Goal: Task Accomplishment & Management: Manage account settings

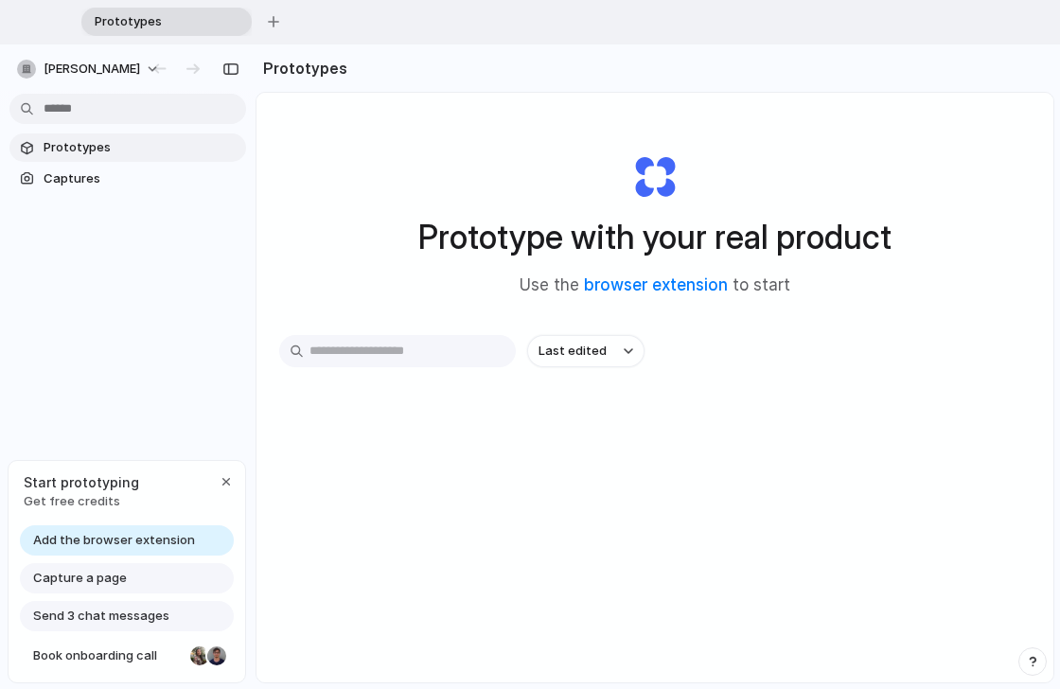
click at [437, 359] on input "text" at bounding box center [397, 351] width 237 height 32
click at [217, 110] on html "Prototypes To pick up a draggable item, press the space bar. While dragging, us…" at bounding box center [530, 344] width 1060 height 689
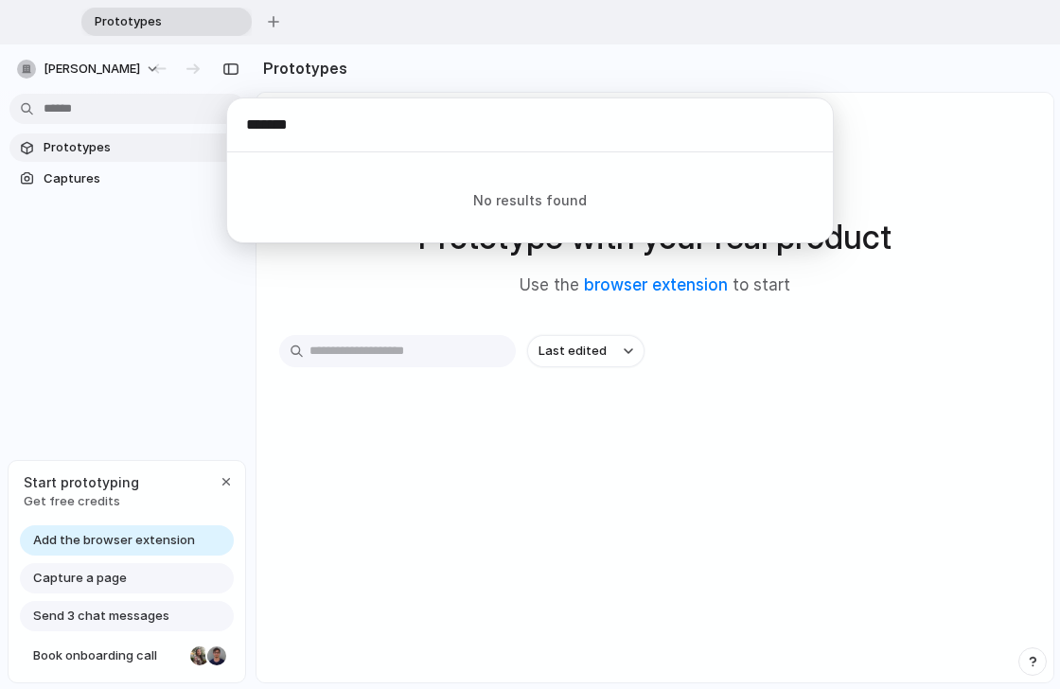
type input "*******"
click at [172, 67] on div "******* No results found Actions Navigation Settings Theme" at bounding box center [530, 344] width 1060 height 689
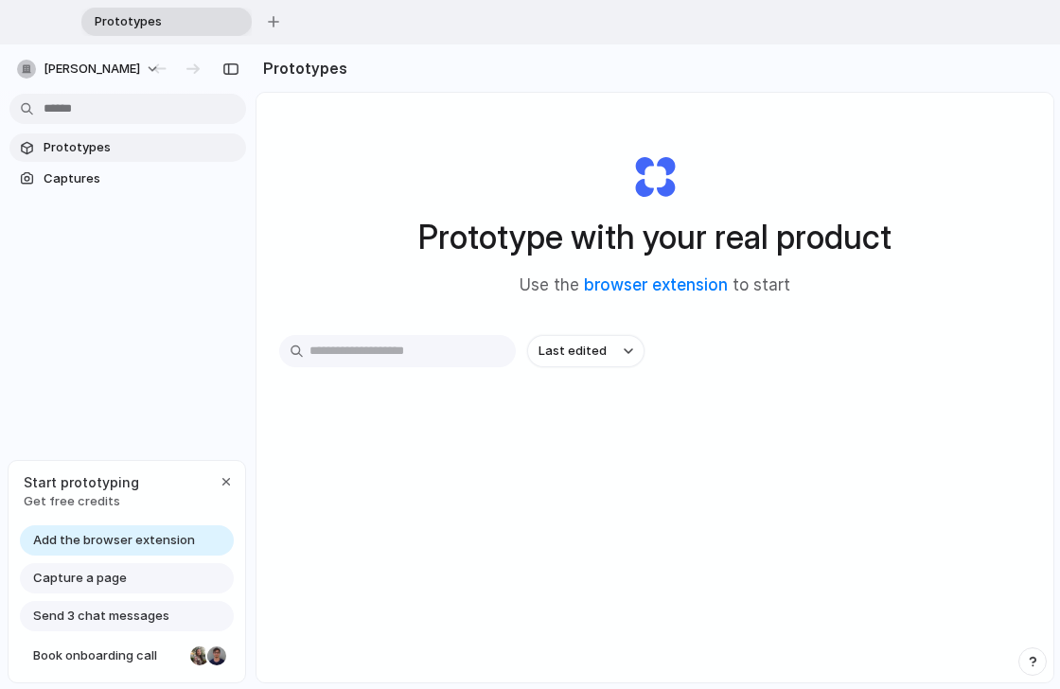
click at [169, 67] on button "[PERSON_NAME]" at bounding box center [89, 69] width 160 height 30
click at [125, 110] on li "Settings" at bounding box center [91, 112] width 157 height 30
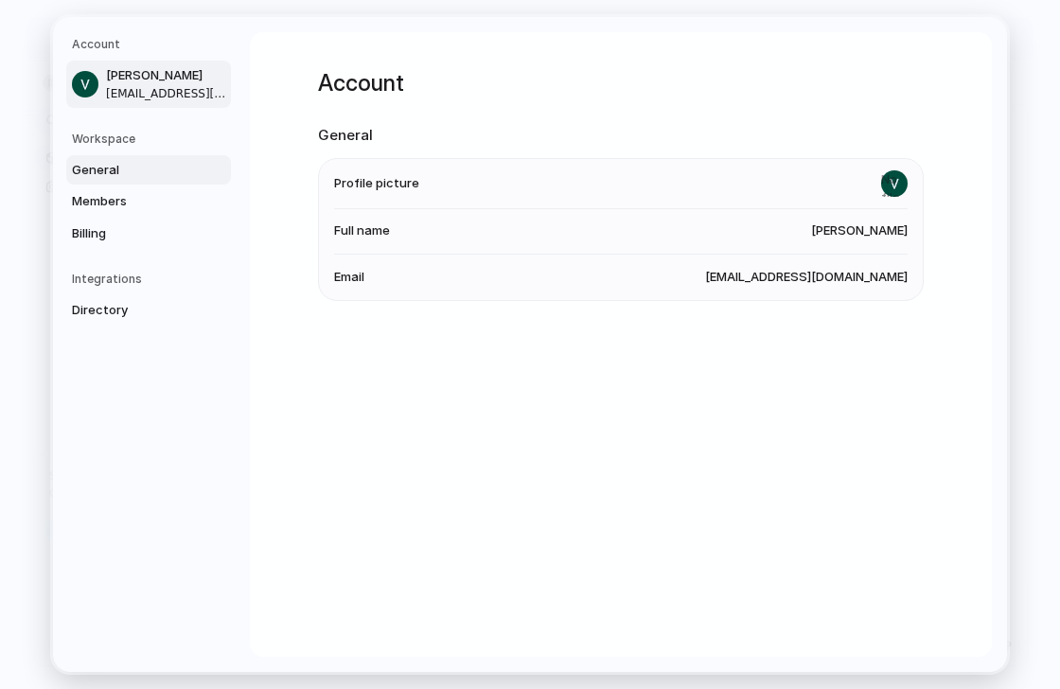
click at [101, 171] on span "General" at bounding box center [132, 170] width 121 height 19
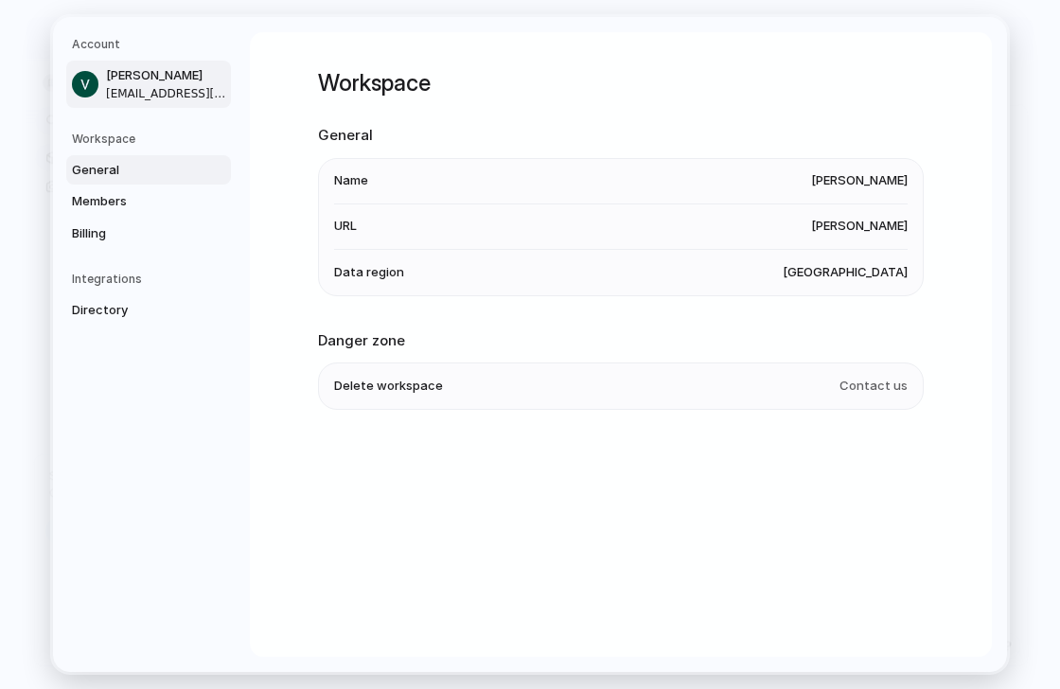
click at [140, 82] on span "[PERSON_NAME]" at bounding box center [166, 75] width 121 height 19
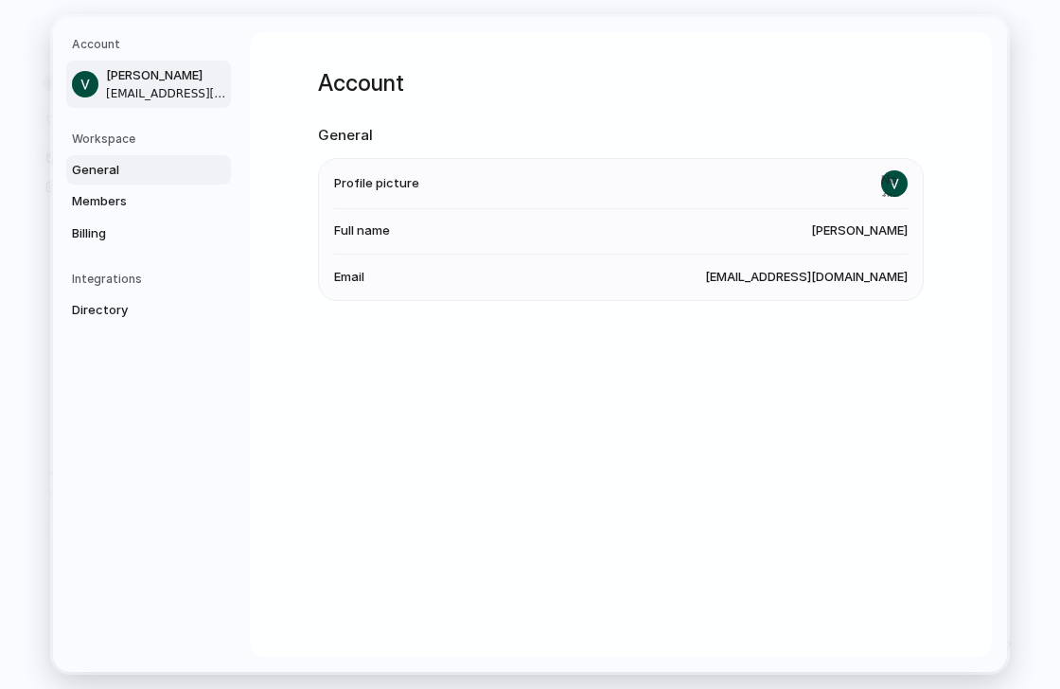
click at [113, 171] on span "General" at bounding box center [132, 170] width 121 height 19
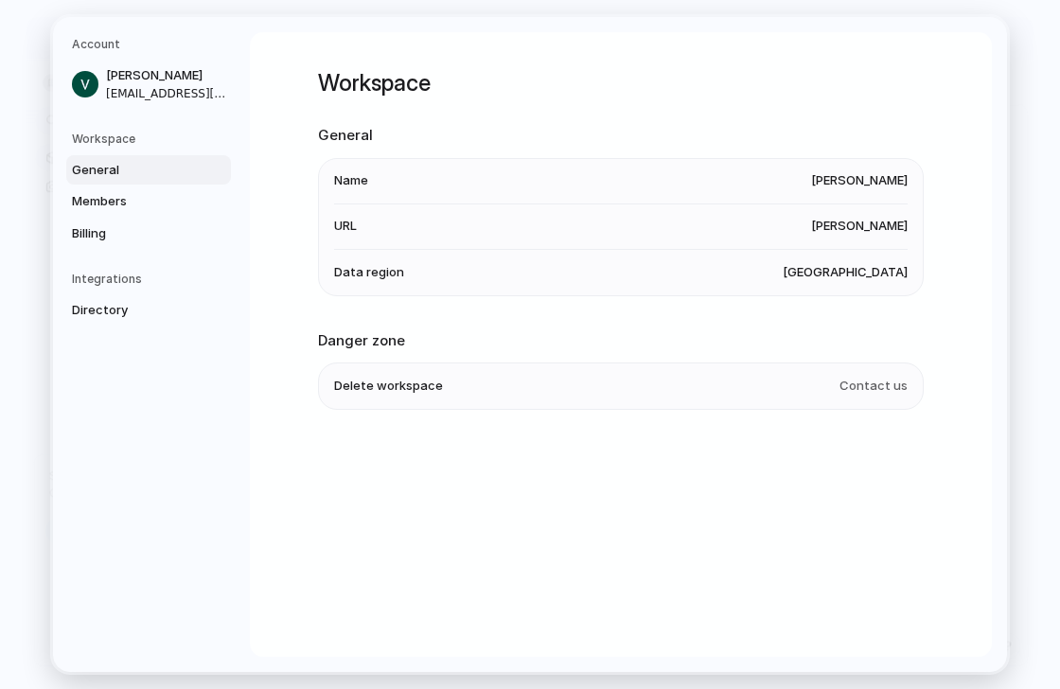
click at [422, 383] on span "Delete workspace" at bounding box center [388, 386] width 109 height 19
click at [178, 95] on span "[EMAIL_ADDRESS][DOMAIN_NAME]" at bounding box center [166, 93] width 121 height 17
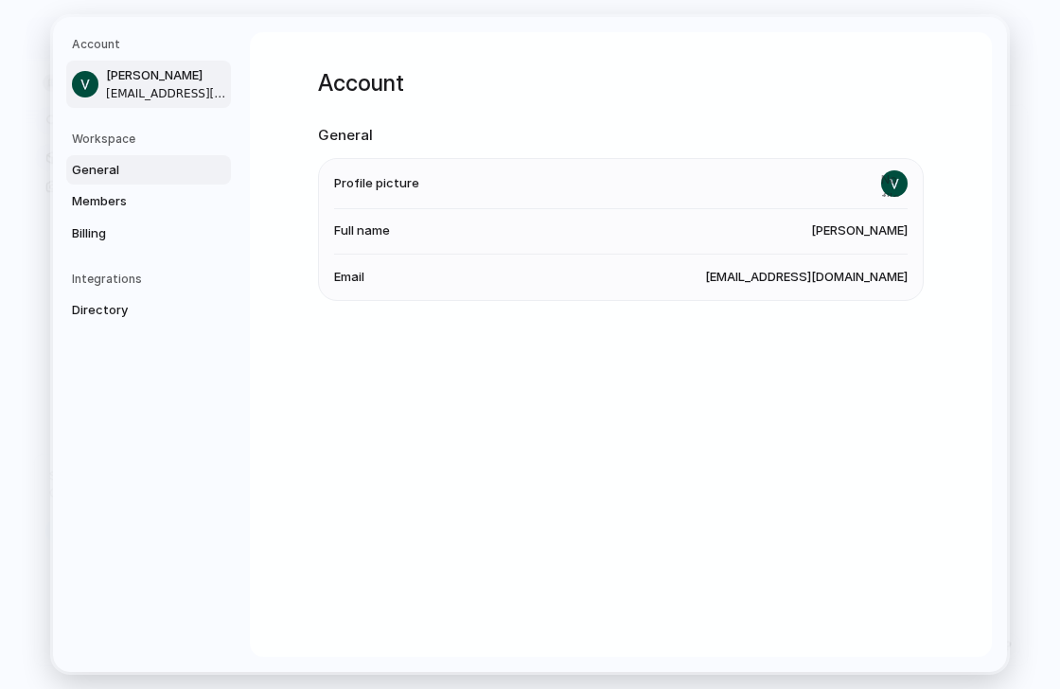
click at [155, 163] on span "General" at bounding box center [132, 170] width 121 height 19
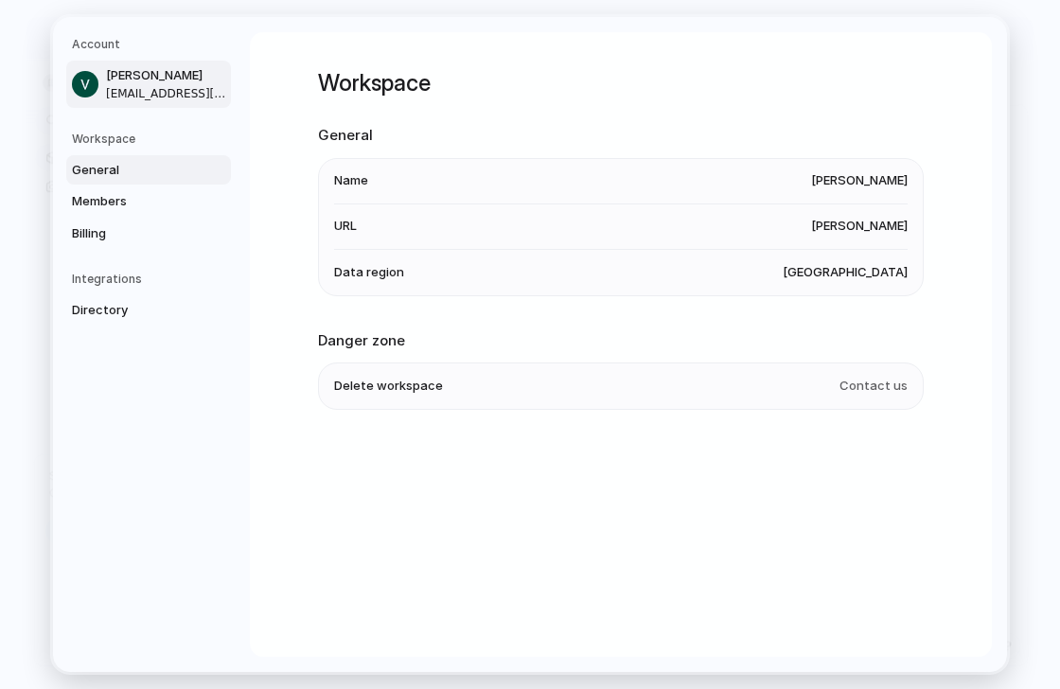
click at [147, 92] on span "[EMAIL_ADDRESS][DOMAIN_NAME]" at bounding box center [166, 93] width 121 height 17
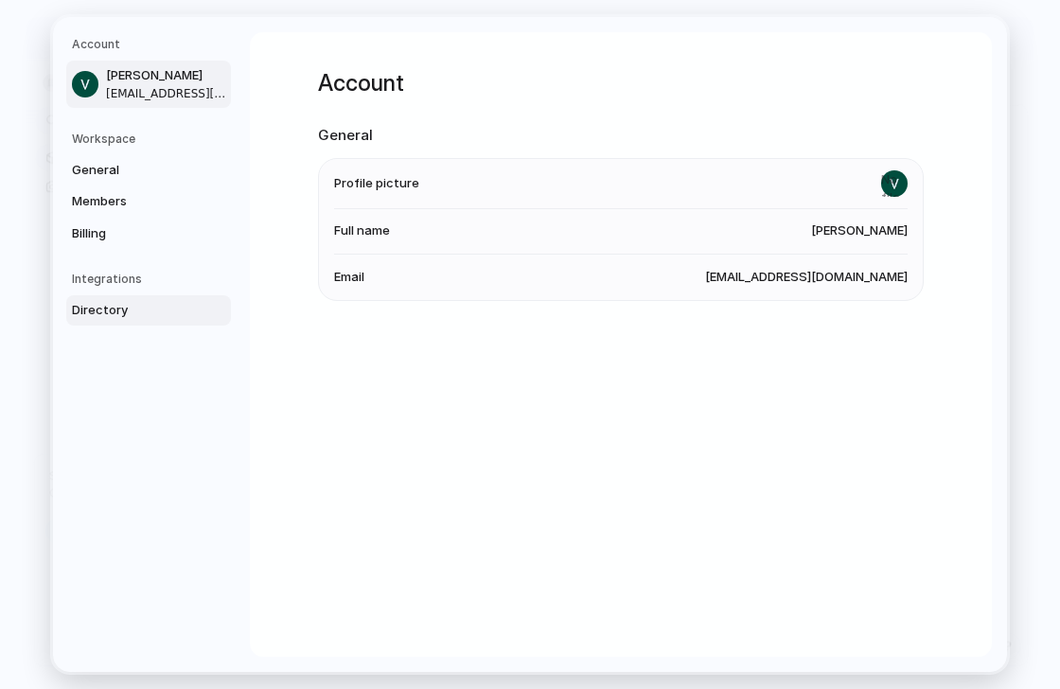
click at [119, 309] on span "Directory" at bounding box center [132, 310] width 121 height 19
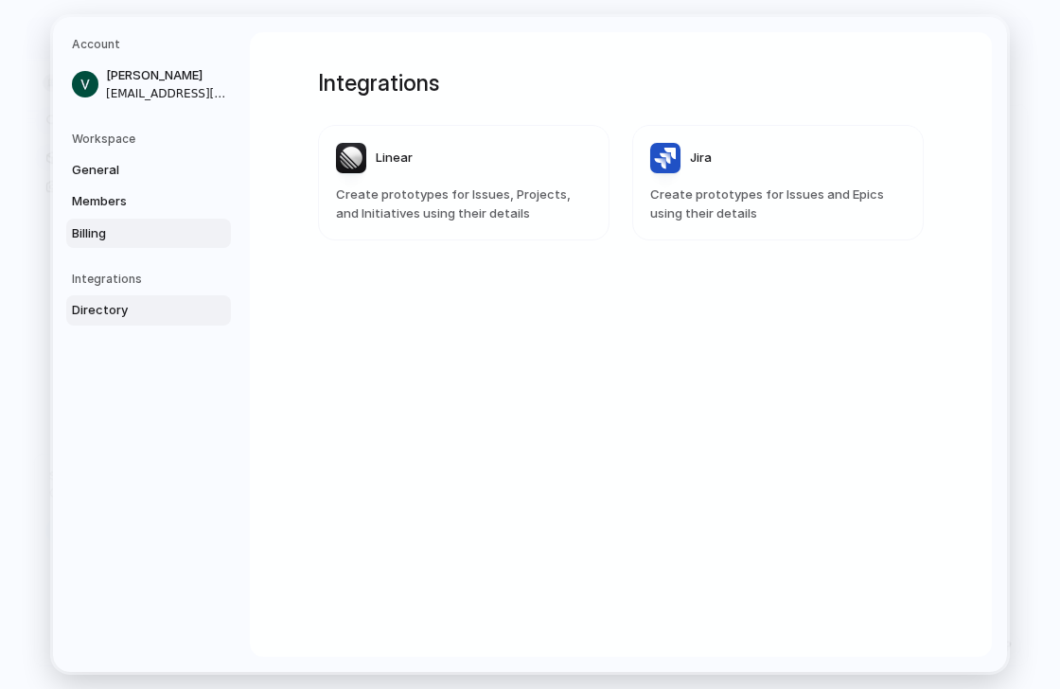
click at [165, 234] on span "Billing" at bounding box center [132, 233] width 121 height 19
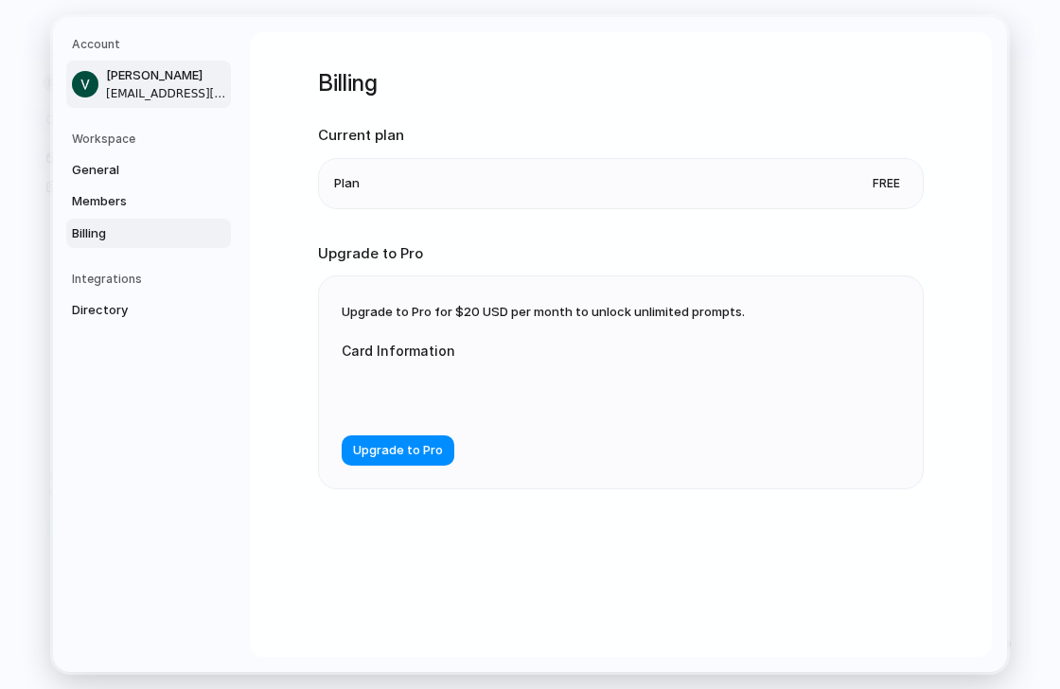
click at [178, 77] on span "[PERSON_NAME]" at bounding box center [166, 75] width 121 height 19
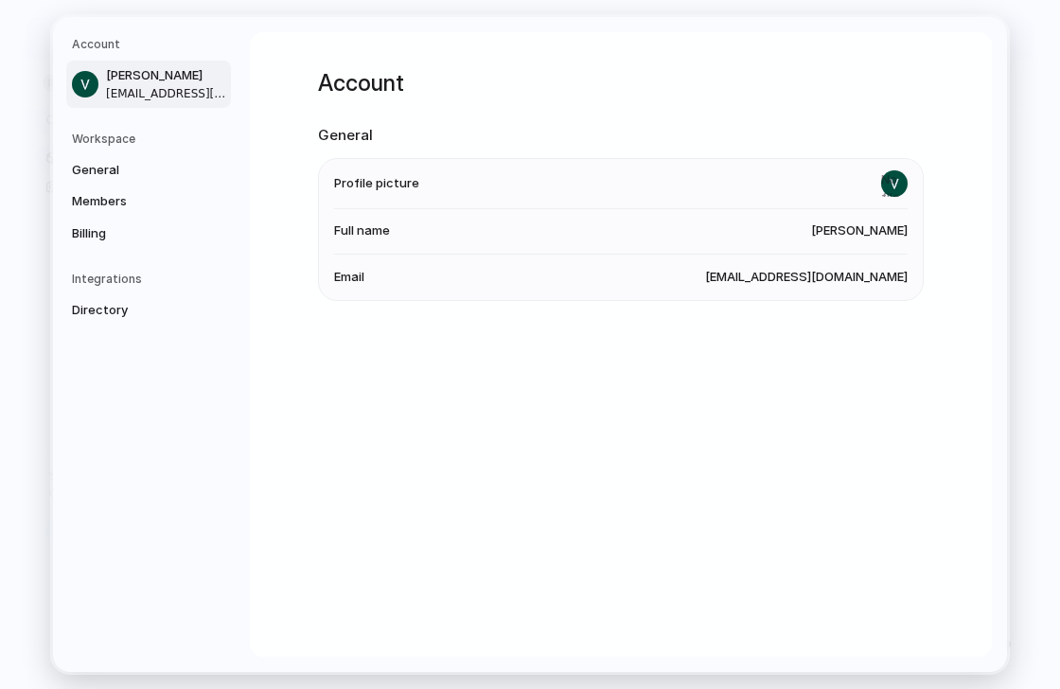
click at [105, 35] on nav "Account Valentina Rodríguez rodriguezqmv@gmail.com Workspace General Members Bi…" at bounding box center [151, 344] width 197 height 655
click at [119, 75] on span "[PERSON_NAME]" at bounding box center [166, 75] width 121 height 19
click at [119, 76] on span "[PERSON_NAME]" at bounding box center [166, 75] width 121 height 19
click at [119, 75] on span "[PERSON_NAME]" at bounding box center [166, 75] width 121 height 19
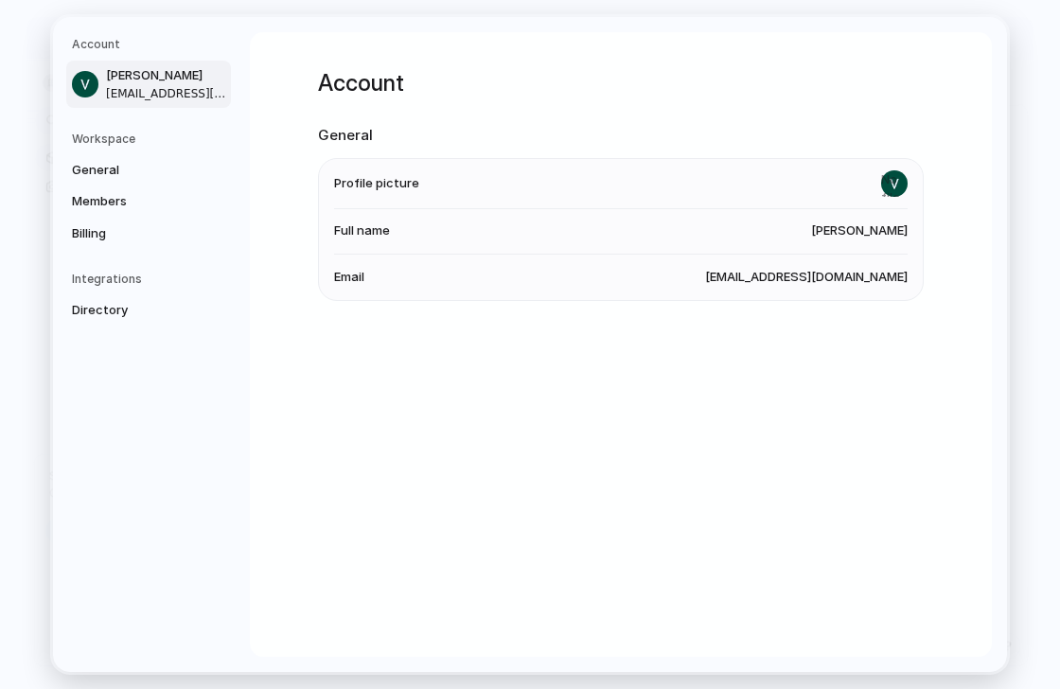
click at [119, 75] on span "[PERSON_NAME]" at bounding box center [166, 75] width 121 height 19
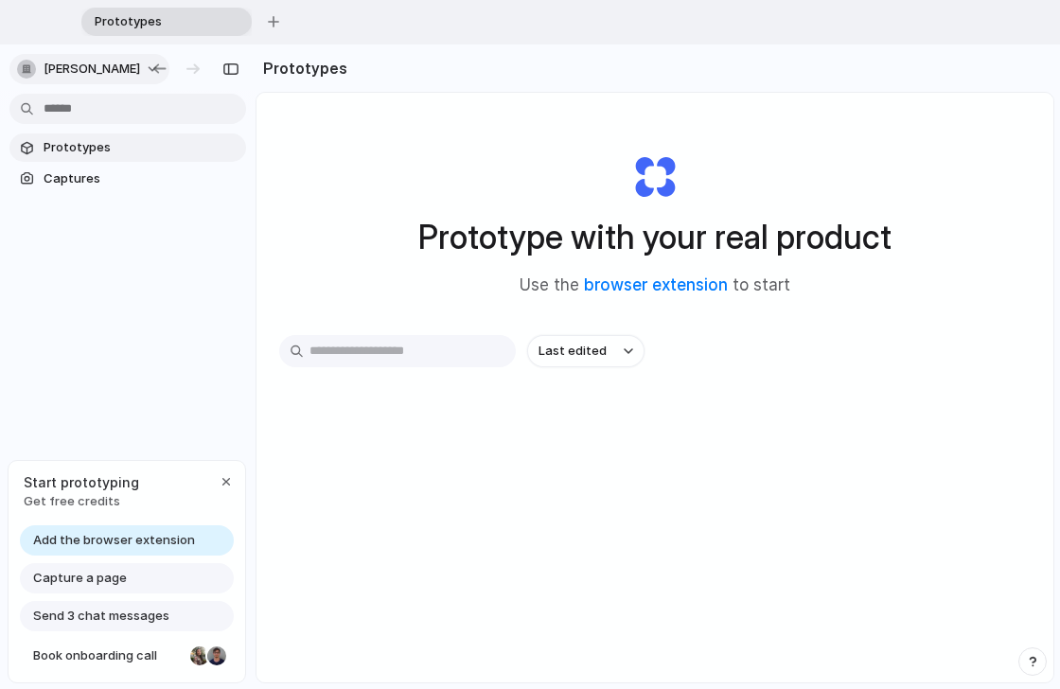
click at [169, 62] on button "[PERSON_NAME]" at bounding box center [89, 69] width 160 height 30
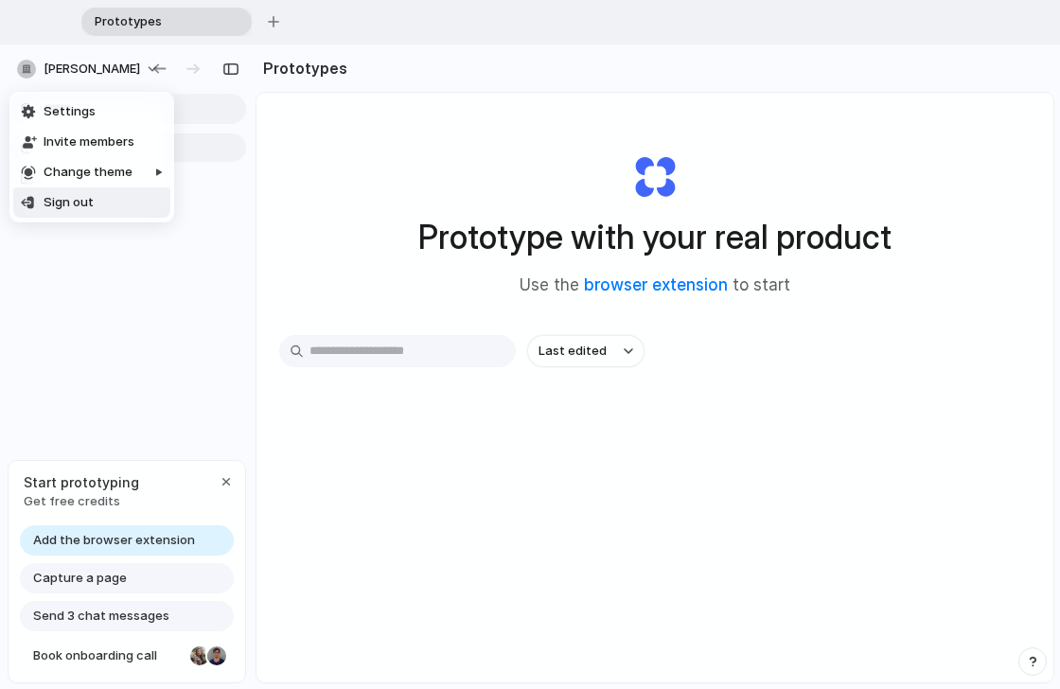
click at [132, 194] on li "Sign out" at bounding box center [91, 202] width 157 height 30
